Goal: Information Seeking & Learning: Understand process/instructions

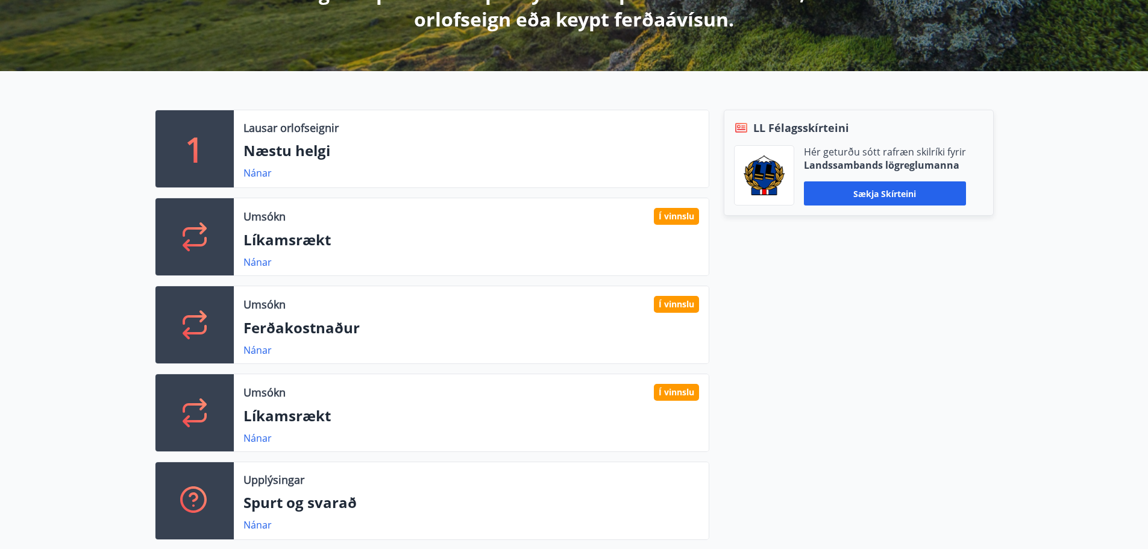
scroll to position [301, 0]
click at [201, 400] on icon at bounding box center [195, 413] width 24 height 29
click at [269, 396] on p "Umsókn" at bounding box center [264, 393] width 42 height 16
click at [263, 440] on link "Nánar" at bounding box center [257, 438] width 28 height 13
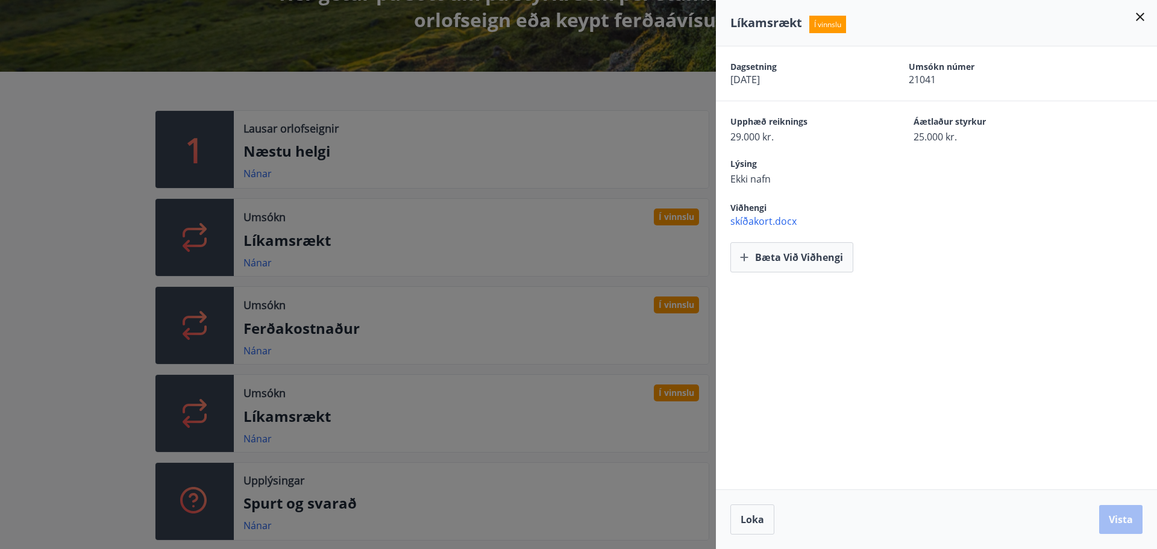
click at [1144, 22] on icon at bounding box center [1140, 17] width 14 height 14
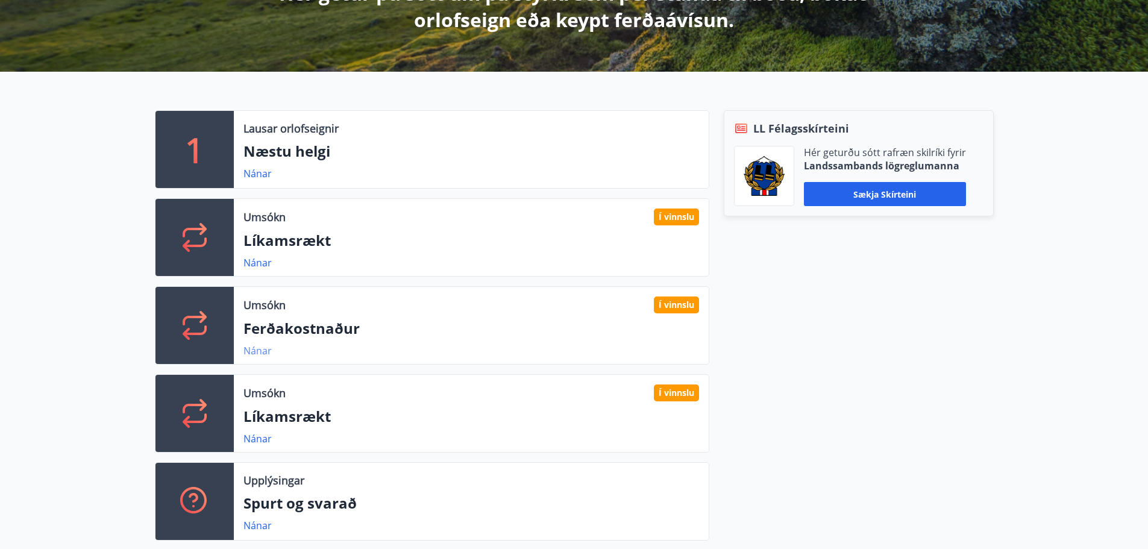
click at [250, 355] on link "Nánar" at bounding box center [257, 350] width 28 height 13
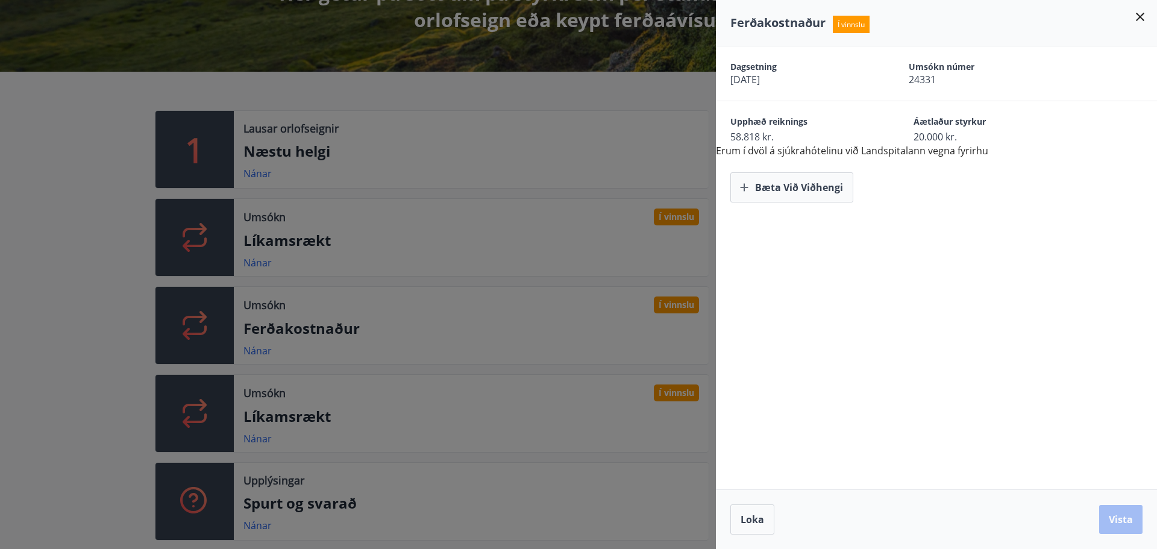
click at [1142, 19] on icon at bounding box center [1140, 17] width 8 height 8
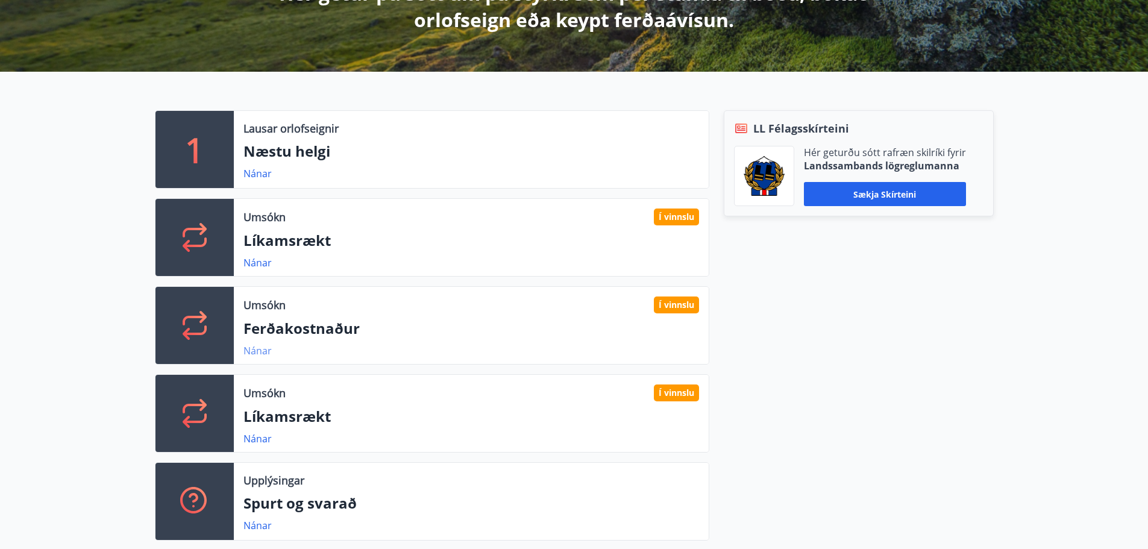
click at [268, 347] on link "Nánar" at bounding box center [257, 350] width 28 height 13
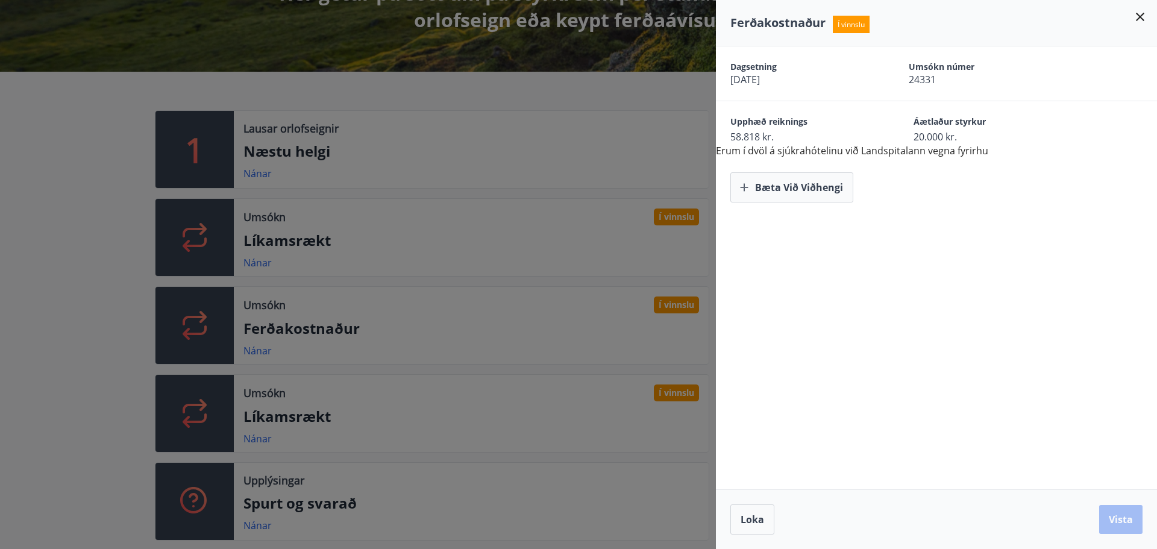
click at [1140, 15] on icon at bounding box center [1140, 17] width 14 height 14
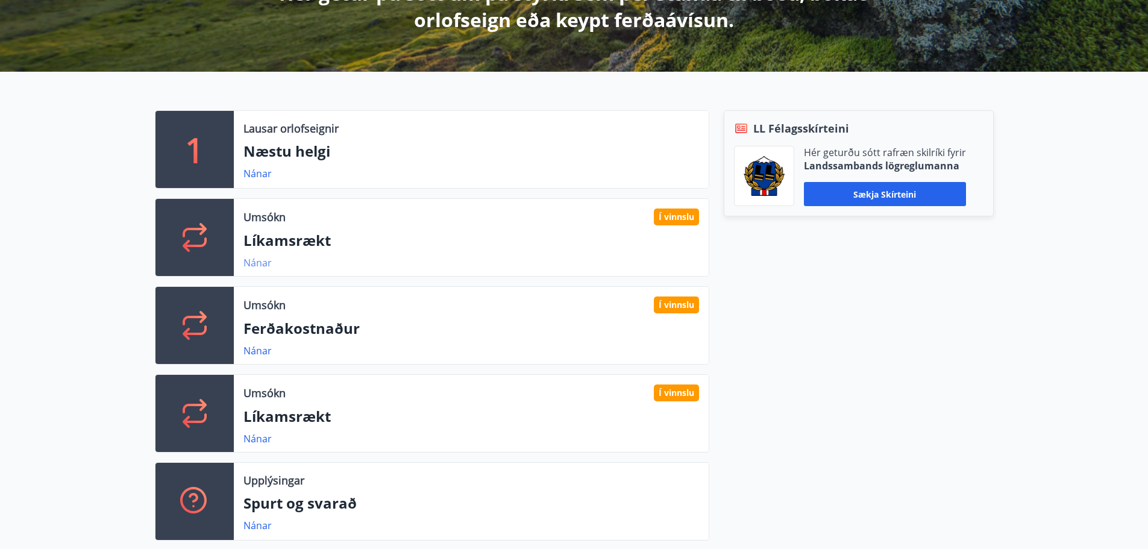
click at [253, 259] on link "Nánar" at bounding box center [257, 262] width 28 height 13
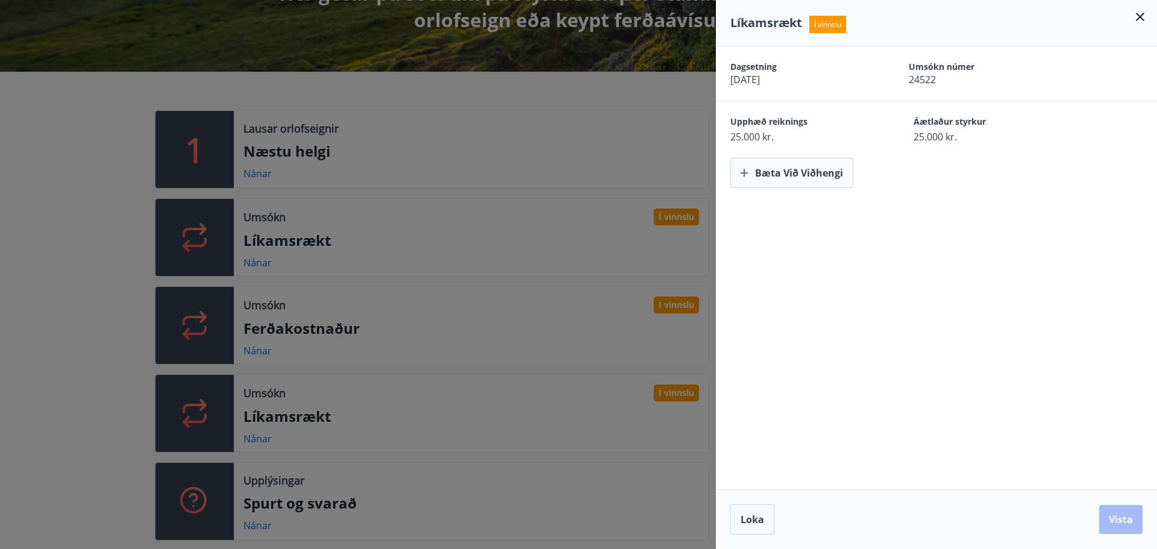
click at [1142, 19] on icon at bounding box center [1140, 17] width 8 height 8
